Goal: Answer question/provide support

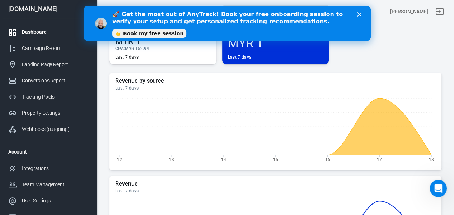
scroll to position [216, 0]
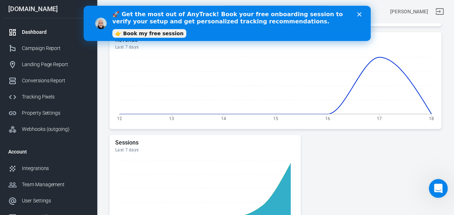
click at [435, 182] on div "Open Intercom Messenger" at bounding box center [438, 187] width 24 height 24
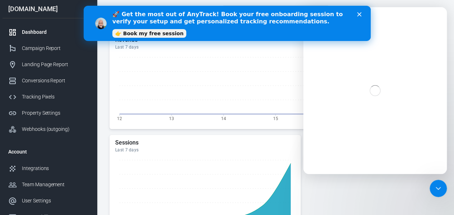
scroll to position [0, 0]
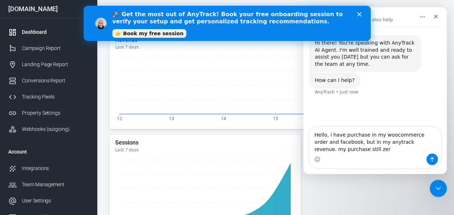
type textarea "Hello, i have purchase in my woocommerce order and facebook, but in my anytrack…"
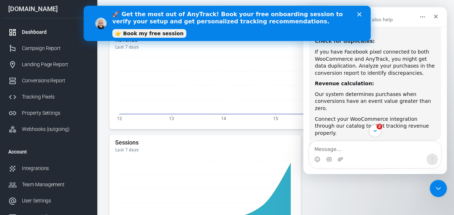
scroll to position [242, 0]
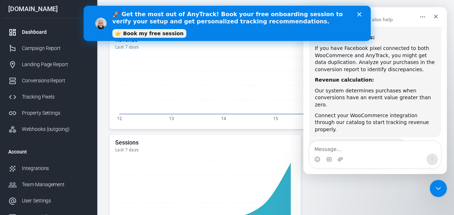
click at [359, 14] on polygon "Close" at bounding box center [359, 14] width 4 height 4
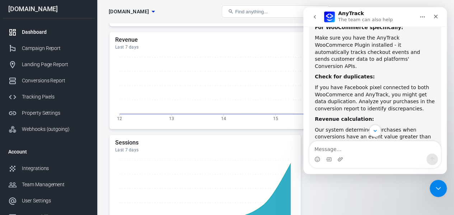
scroll to position [239, 0]
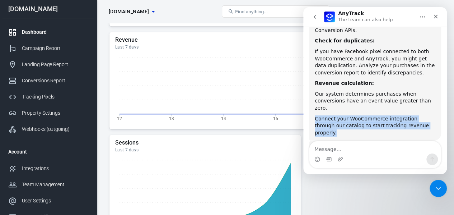
drag, startPoint x: 418, startPoint y: 104, endPoint x: 308, endPoint y: 97, distance: 110.5
copy div "Connect your WooCommerce integration through our catalog to start tracking reve…"
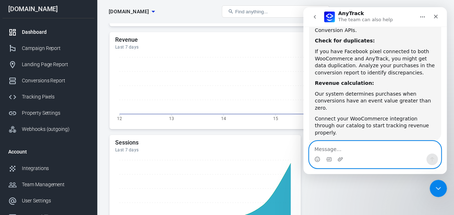
click at [347, 145] on textarea "Message…" at bounding box center [375, 147] width 131 height 12
paste textarea "Connect your WooCommerce integration through our catalog to start tracking reve…"
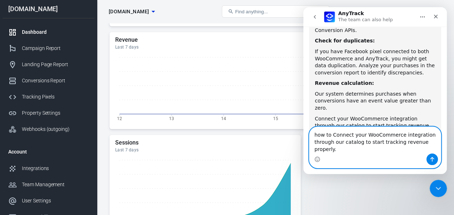
click at [359, 137] on textarea "how to Connect your WooCommerce integration through our catalog to start tracki…" at bounding box center [375, 140] width 131 height 27
click at [337, 143] on textarea "how to Connect my WooCommerce integration through our catalog to start tracking…" at bounding box center [375, 140] width 131 height 27
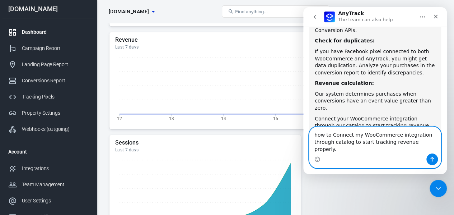
scroll to position [0, 0]
type textarea "how to Connect my WooCommerce integration through catalog to start tracking rev…"
click at [434, 160] on icon "Send a message…" at bounding box center [433, 159] width 6 height 6
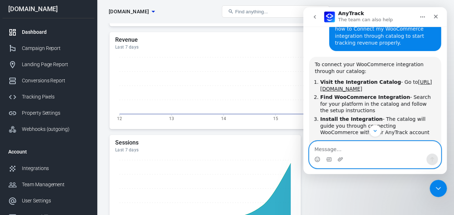
scroll to position [332, 0]
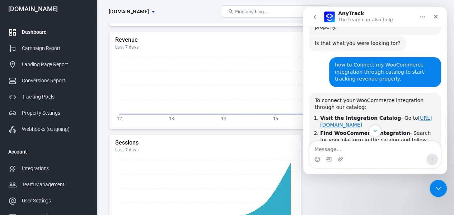
click at [380, 115] on link "https://dashboard.anytrack.io/catalog" at bounding box center [376, 121] width 112 height 13
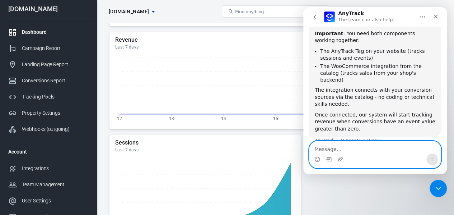
click at [383, 150] on textarea "Message…" at bounding box center [375, 147] width 131 height 12
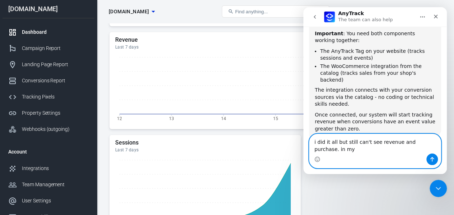
scroll to position [484, 0]
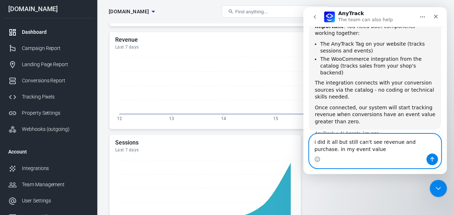
type textarea "i did it all but still can't see revenue and purchase. in my event value 0"
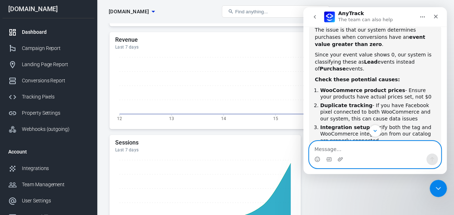
scroll to position [697, 0]
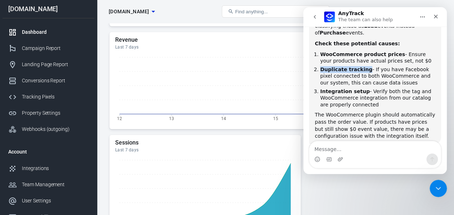
drag, startPoint x: 362, startPoint y: 34, endPoint x: 317, endPoint y: 33, distance: 46.0
click at [320, 66] on li "Duplicate tracking - If you have Facebook pixel connected to both WooCommerce a…" at bounding box center [377, 76] width 115 height 20
copy b "Duplicate tracking"
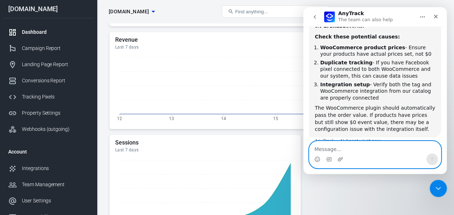
click at [374, 148] on textarea "Message…" at bounding box center [375, 147] width 131 height 12
paste textarea "Duplicate tracking"
type textarea "How to check Duplicate tracking"
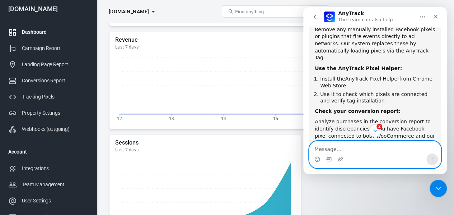
scroll to position [919, 0]
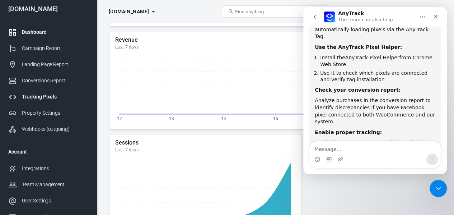
click at [39, 97] on div "Tracking Pixels" at bounding box center [55, 97] width 67 height 8
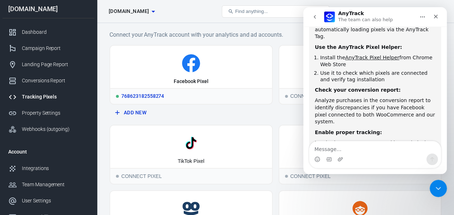
click at [223, 64] on icon at bounding box center [191, 63] width 156 height 18
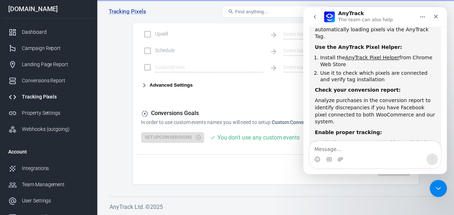
scroll to position [238, 0]
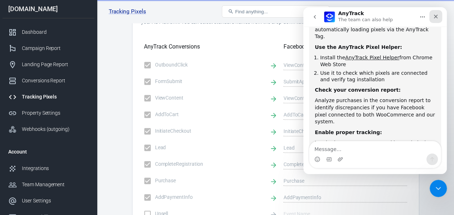
click at [438, 14] on icon "Close" at bounding box center [436, 17] width 6 height 6
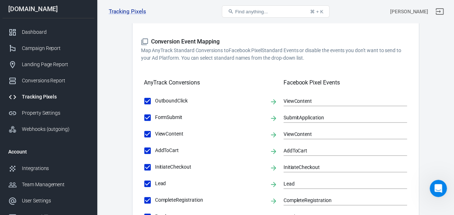
scroll to position [0, 0]
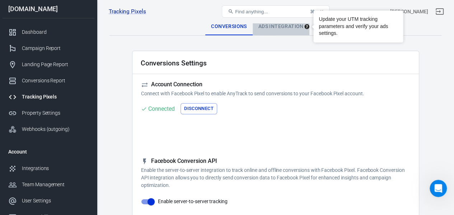
click at [292, 24] on div "Ads Integration" at bounding box center [281, 26] width 57 height 17
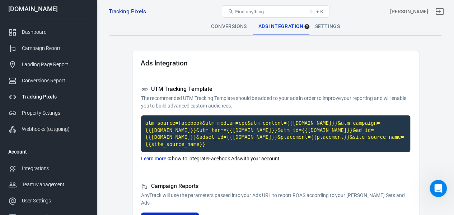
click at [320, 23] on div "Tracking Pixels herbatokmekhq.com 768623182558274, herbatokmekhq.com Find anyth…" at bounding box center [275, 11] width 357 height 23
click at [322, 30] on div "Settings" at bounding box center [328, 26] width 36 height 17
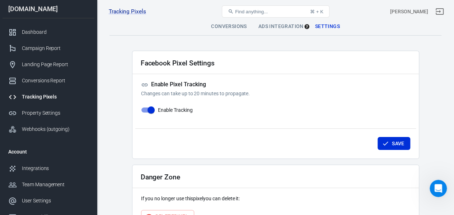
click at [232, 23] on div "Conversions" at bounding box center [228, 26] width 47 height 17
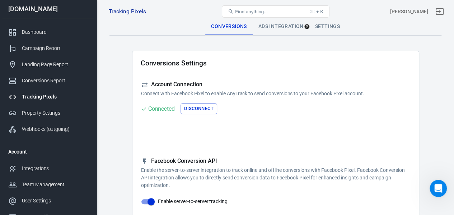
click at [268, 26] on div "Ads Integration" at bounding box center [281, 26] width 57 height 17
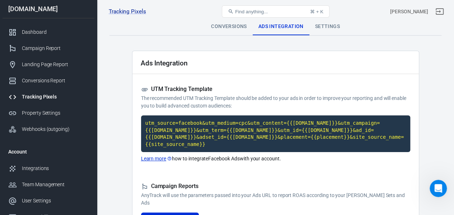
click at [331, 29] on div "Settings" at bounding box center [328, 26] width 36 height 17
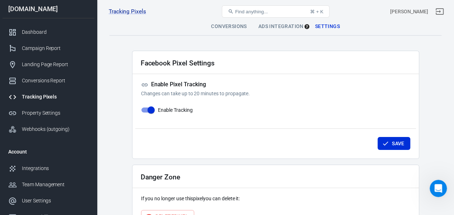
scroll to position [47, 0]
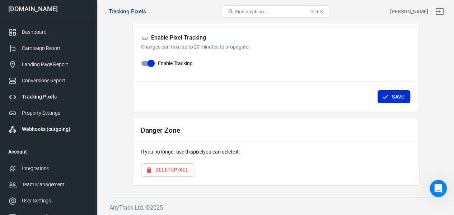
click at [57, 125] on link "Webhooks (outgoing)" at bounding box center [49, 129] width 92 height 16
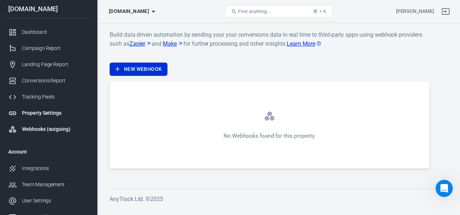
click at [47, 110] on div "Property Settings" at bounding box center [55, 113] width 67 height 8
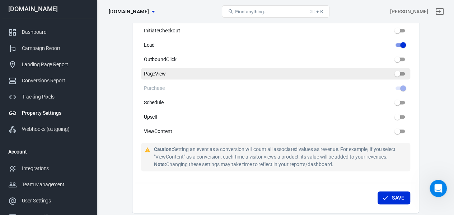
scroll to position [395, 0]
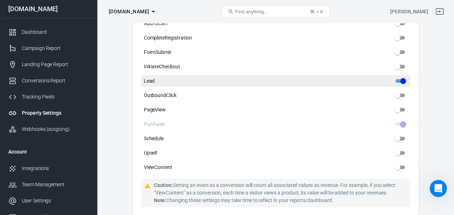
click at [404, 83] on input "Lead" at bounding box center [404, 81] width 26 height 9
checkbox input "false"
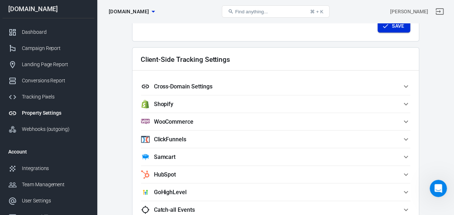
scroll to position [567, 0]
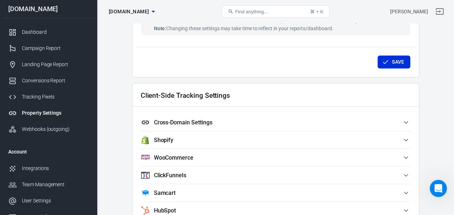
click at [400, 59] on button "Save" at bounding box center [394, 61] width 33 height 13
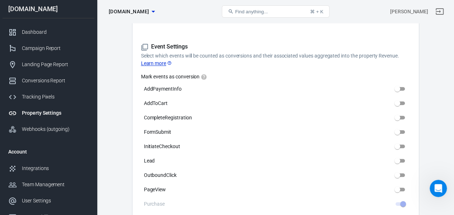
scroll to position [208, 0]
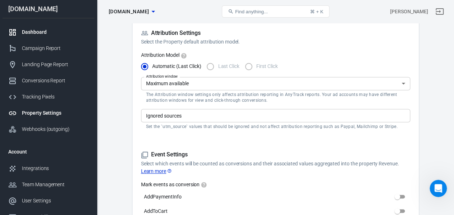
click at [31, 36] on div "Dashboard" at bounding box center [55, 32] width 67 height 8
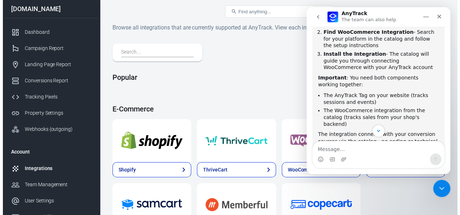
scroll to position [470, 0]
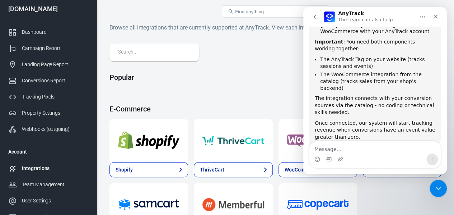
click at [297, 139] on img at bounding box center [317, 141] width 61 height 26
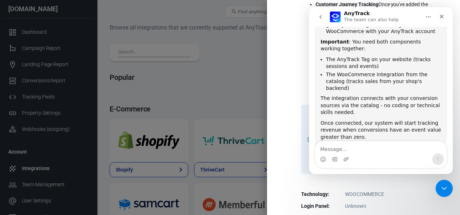
scroll to position [232, 0]
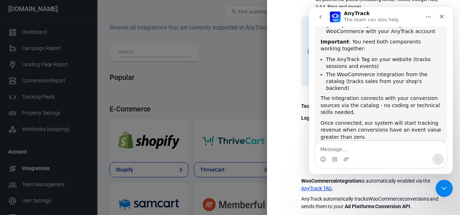
click at [291, 93] on div "WooCommerce Integration AnyTrack.io makes it easy to get the most out of your W…" at bounding box center [363, 107] width 193 height 215
drag, startPoint x: 443, startPoint y: 185, endPoint x: 439, endPoint y: 183, distance: 4.2
click at [441, 186] on icon "Close Intercom Messenger" at bounding box center [443, 187] width 9 height 9
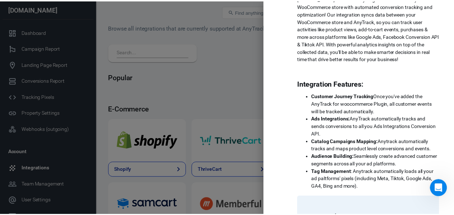
scroll to position [0, 0]
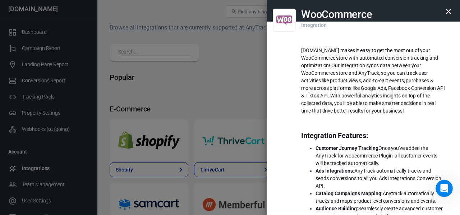
click at [448, 11] on button "button" at bounding box center [448, 11] width 17 height 17
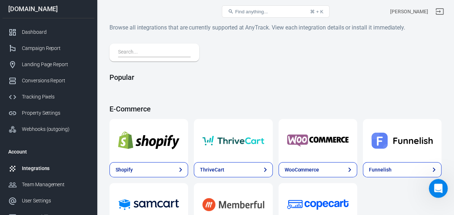
click at [438, 189] on icon "Open Intercom Messenger" at bounding box center [438, 187] width 12 height 12
